Goal: Check status: Check status

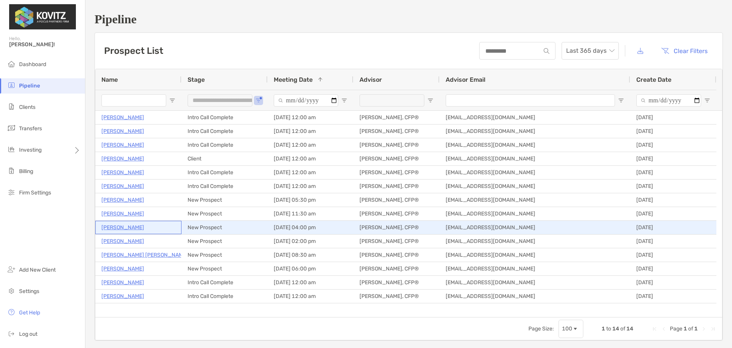
click at [114, 230] on p "[PERSON_NAME]" at bounding box center [122, 227] width 43 height 10
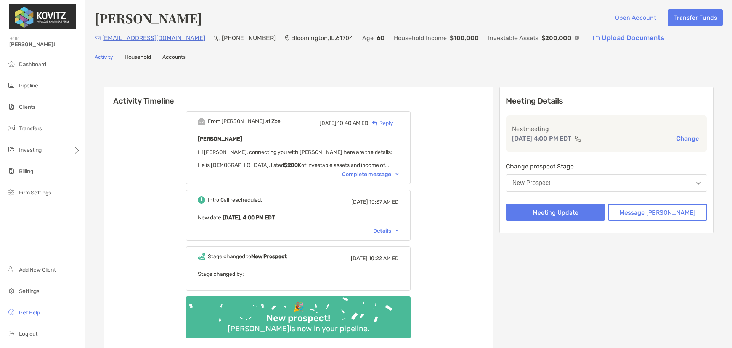
click at [388, 175] on div "Complete message" at bounding box center [370, 174] width 57 height 6
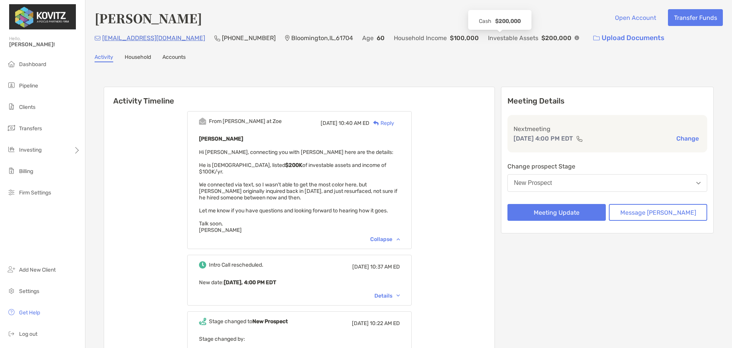
click at [575, 39] on img at bounding box center [577, 37] width 5 height 5
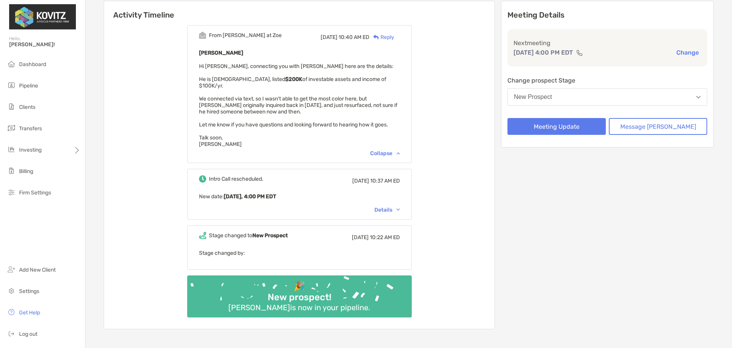
scroll to position [92, 0]
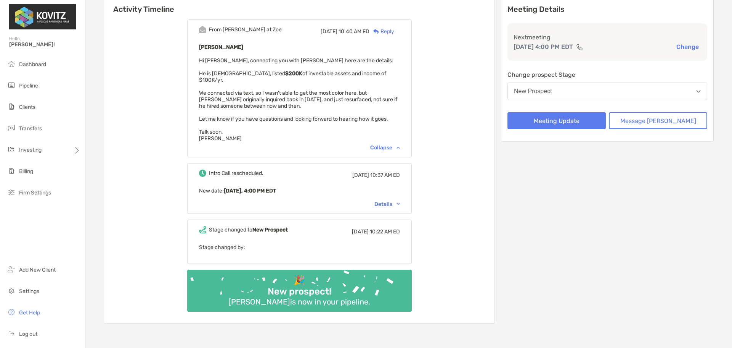
click at [398, 201] on div "Details" at bounding box center [388, 204] width 26 height 6
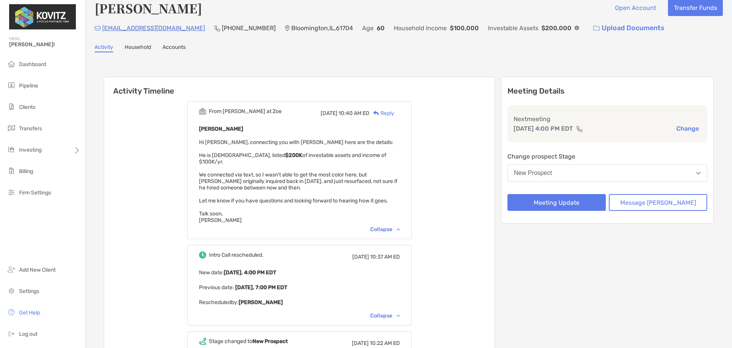
scroll to position [0, 0]
